Goal: Navigation & Orientation: Find specific page/section

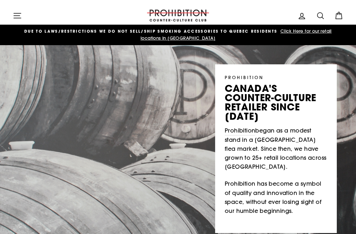
click at [17, 13] on icon "button" at bounding box center [17, 15] width 9 height 9
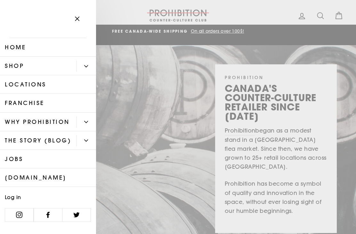
click at [14, 61] on link "Shop" at bounding box center [38, 66] width 76 height 19
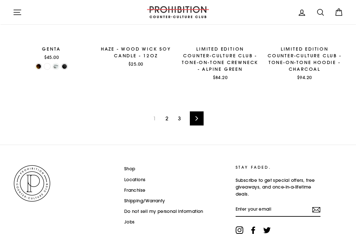
scroll to position [884, 0]
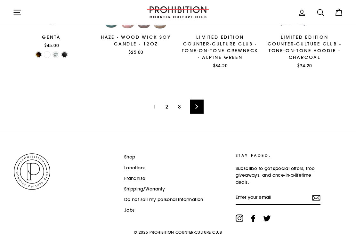
click at [170, 102] on link "2" at bounding box center [166, 106] width 11 height 10
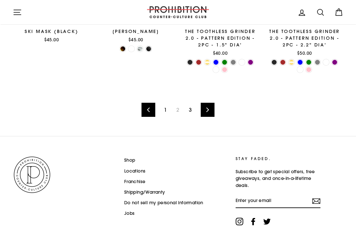
scroll to position [908, 0]
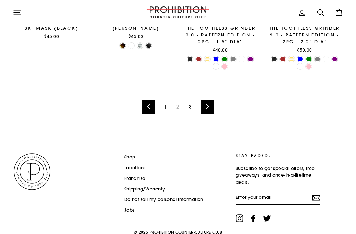
click at [193, 105] on link "3" at bounding box center [190, 106] width 11 height 10
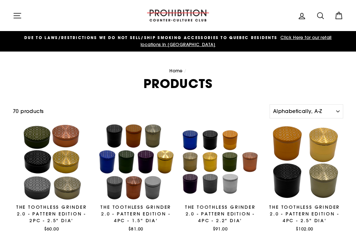
click at [296, 38] on span "Click Here for our retail locations in [GEOGRAPHIC_DATA]" at bounding box center [235, 41] width 191 height 13
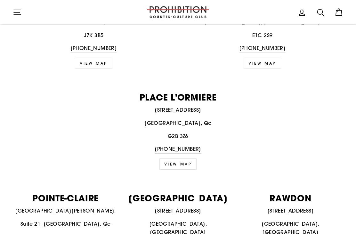
scroll to position [622, 0]
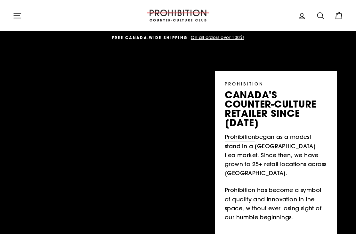
scroll to position [654, 0]
